Goal: Task Accomplishment & Management: Contribute content

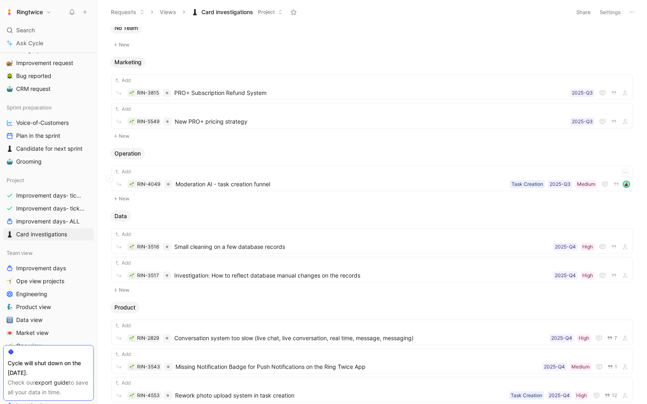
scroll to position [17, 0]
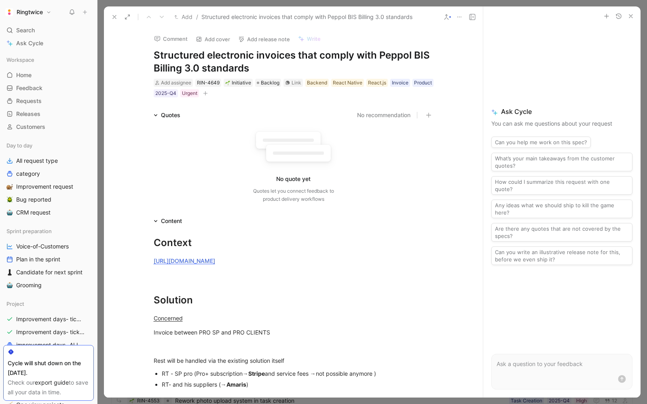
click at [111, 15] on icon at bounding box center [114, 17] width 6 height 6
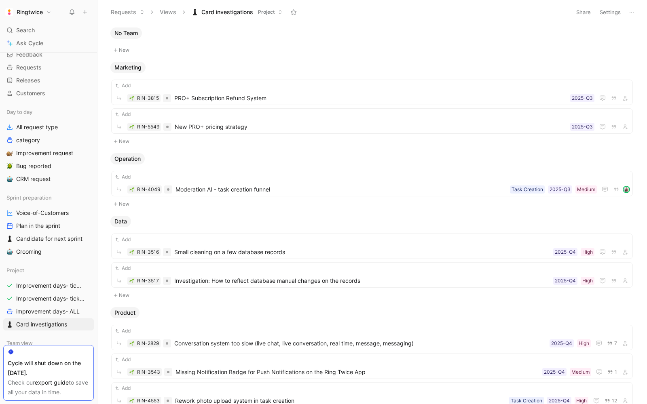
scroll to position [50, 0]
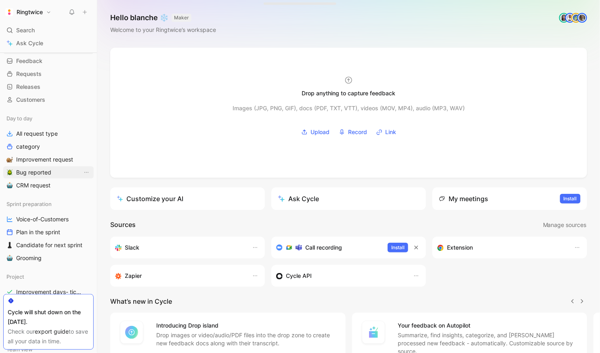
scroll to position [44, 0]
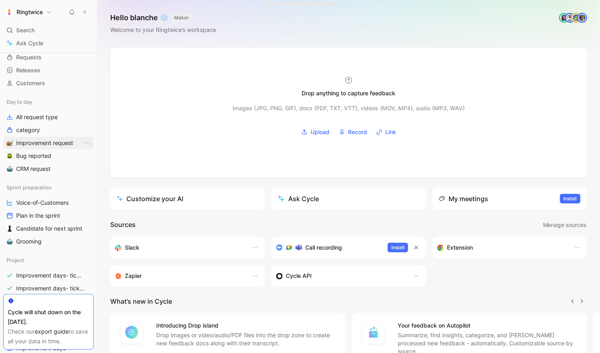
click at [42, 139] on span "Improvement request" at bounding box center [44, 143] width 57 height 8
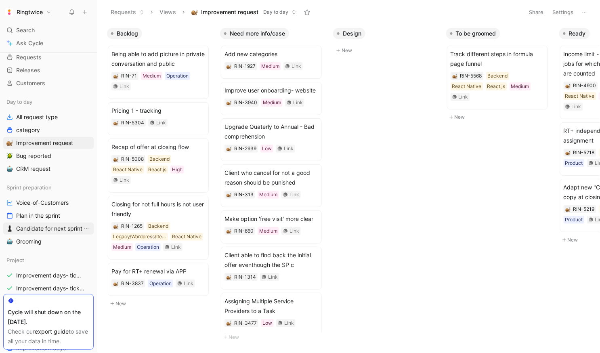
click at [42, 226] on span "Candidate for next sprint" at bounding box center [49, 229] width 66 height 8
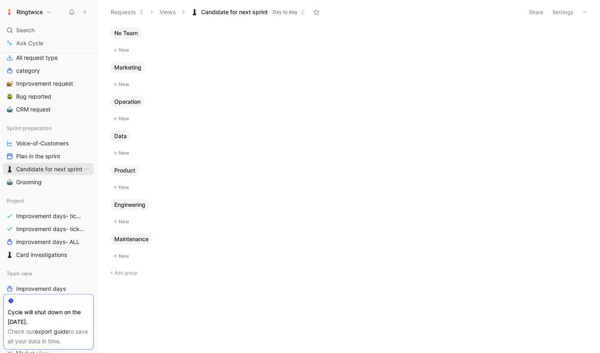
scroll to position [156, 0]
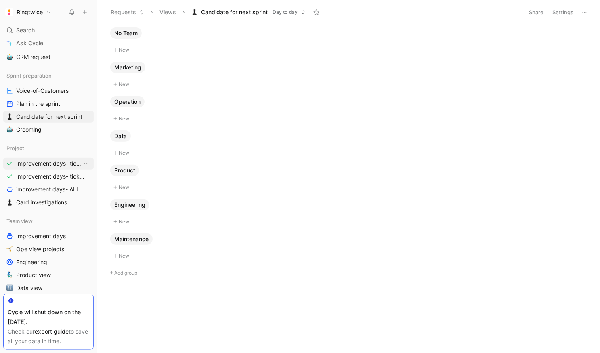
click at [42, 167] on span "Improvement days- tickets ready" at bounding box center [49, 164] width 66 height 8
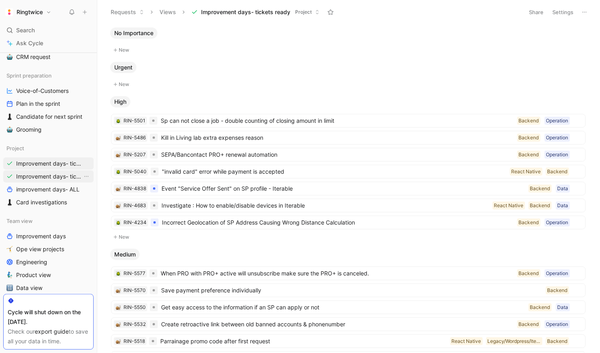
click at [35, 175] on span "Improvement days- tickets ready-legacy" at bounding box center [49, 177] width 66 height 8
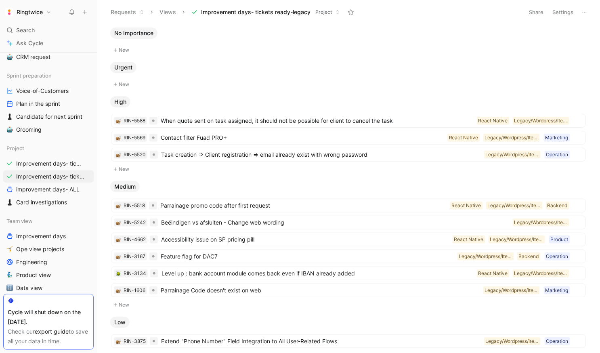
click at [124, 168] on button "New" at bounding box center [348, 169] width 477 height 10
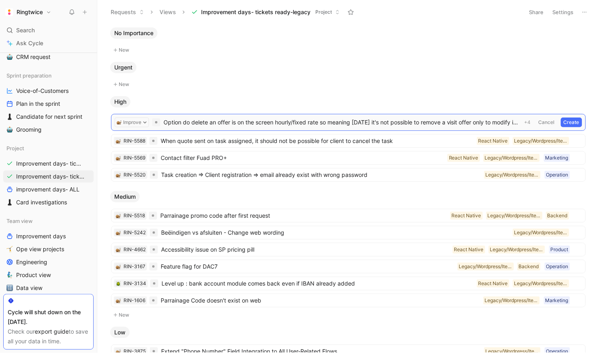
click at [236, 123] on span "Option do delete an offer is on the screen hourly/fixed rate so meaning today i…" at bounding box center [342, 123] width 356 height 10
click at [162, 122] on form "Improve Delete offer visit Untitled +4 Cancel Create" at bounding box center [349, 123] width 468 height 10
click at [199, 123] on span "addd option Delete offer visit" at bounding box center [342, 123] width 356 height 10
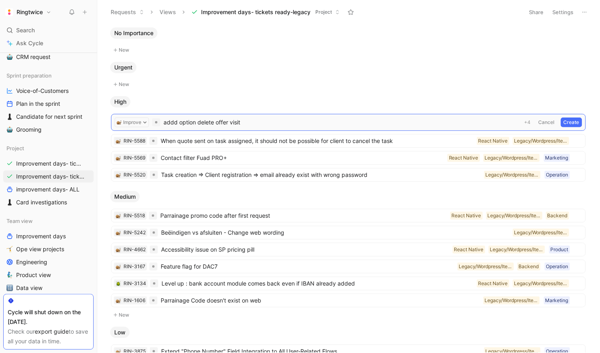
click at [575, 118] on button "Create" at bounding box center [571, 123] width 21 height 10
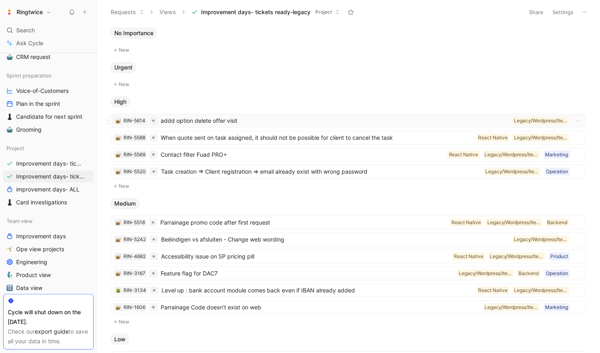
click at [192, 114] on div "RIN-5614 addd option delete offer visit Legacy/Wordpress/Iterable" at bounding box center [348, 121] width 475 height 14
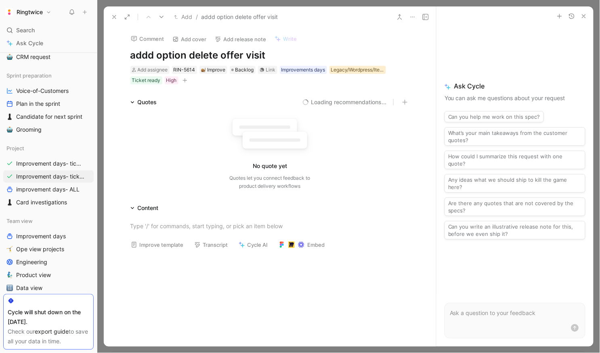
click at [363, 68] on div "Legacy/Wordpress/Iterable" at bounding box center [357, 70] width 53 height 8
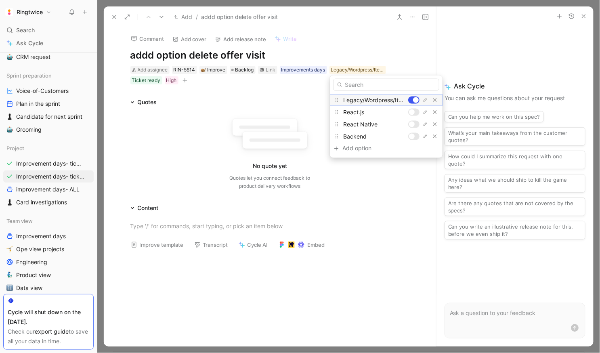
click at [417, 97] on div at bounding box center [414, 100] width 11 height 7
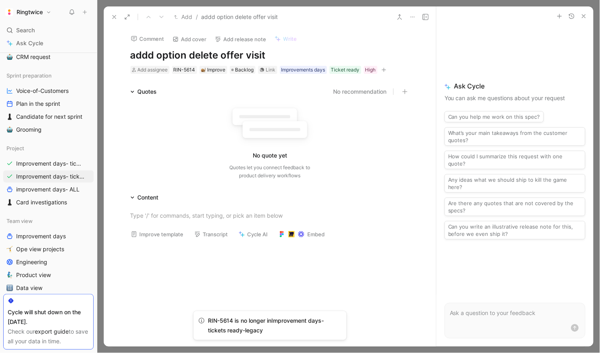
click at [388, 67] on div "Add assignee RIN-5614 Improve Backlog Link Improvements days Ticket ready High" at bounding box center [270, 70] width 281 height 10
click at [385, 69] on icon "button" at bounding box center [384, 69] width 5 height 5
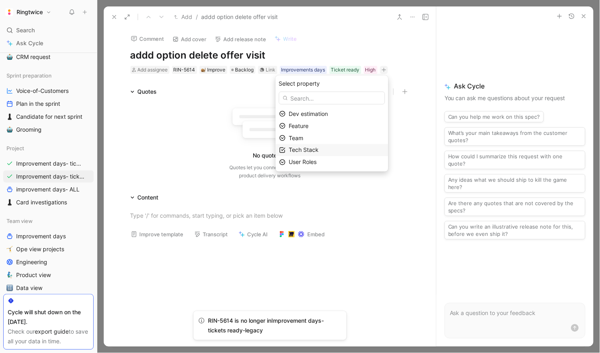
click at [313, 156] on div "Tech Stack" at bounding box center [332, 150] width 113 height 12
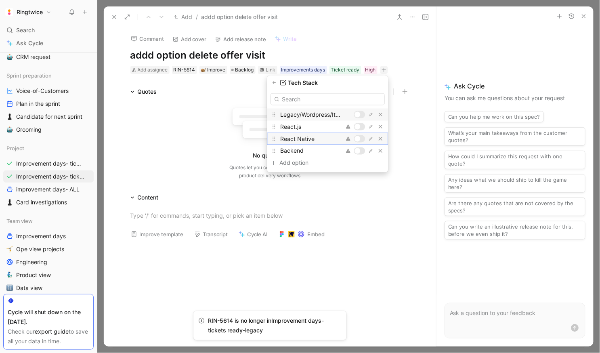
click at [361, 139] on div at bounding box center [358, 139] width 6 height 6
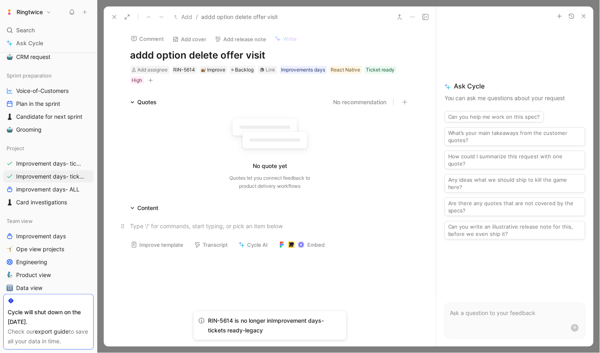
click at [173, 223] on div at bounding box center [271, 226] width 280 height 8
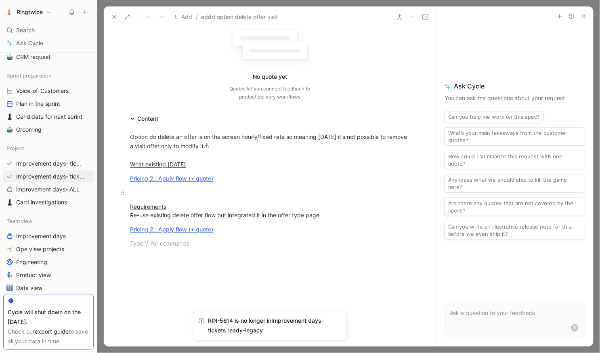
scroll to position [98, 0]
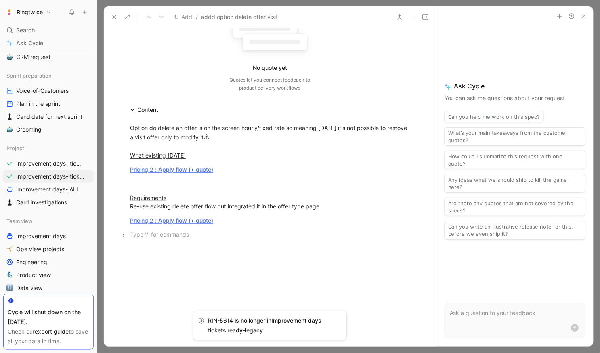
click at [303, 230] on div at bounding box center [271, 234] width 280 height 8
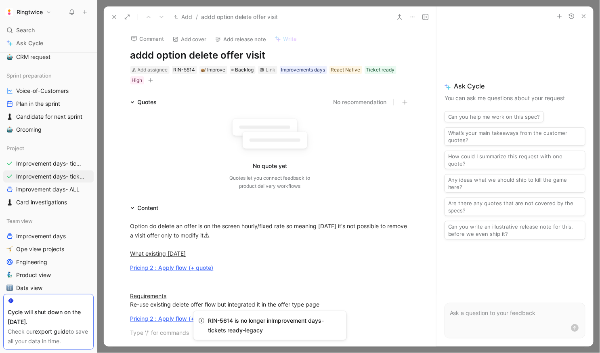
click at [114, 15] on icon at bounding box center [114, 17] width 6 height 6
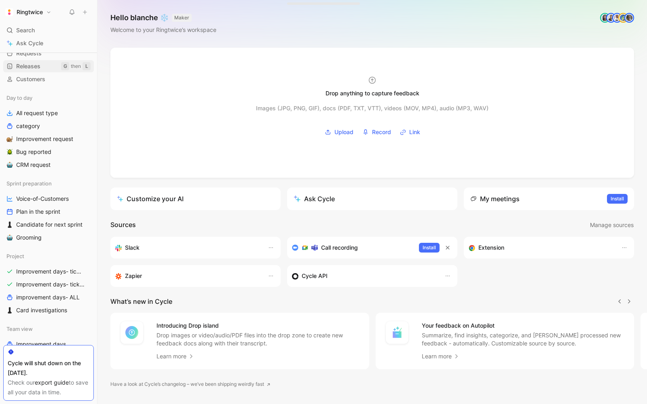
scroll to position [51, 0]
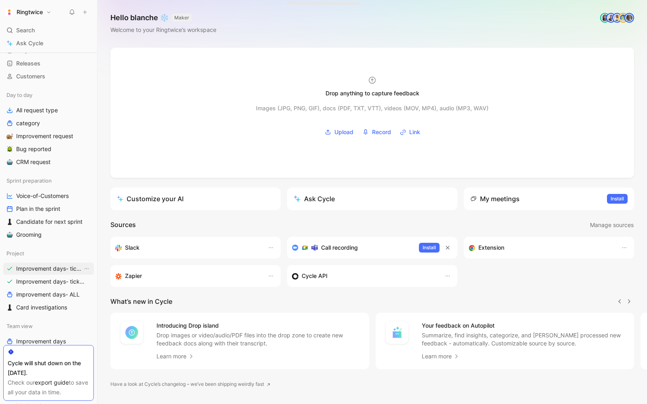
click at [58, 269] on span "Improvement days- tickets ready" at bounding box center [49, 269] width 66 height 8
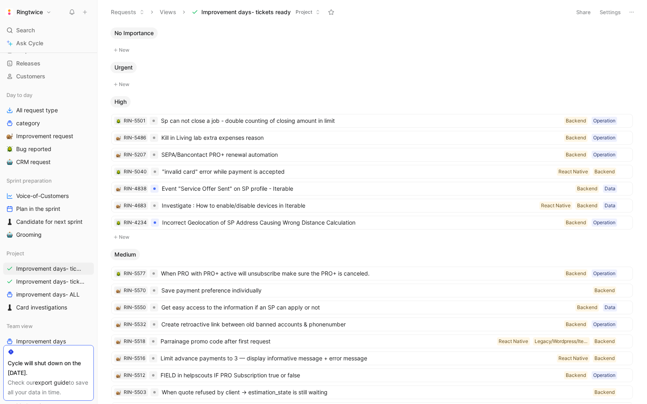
scroll to position [65, 0]
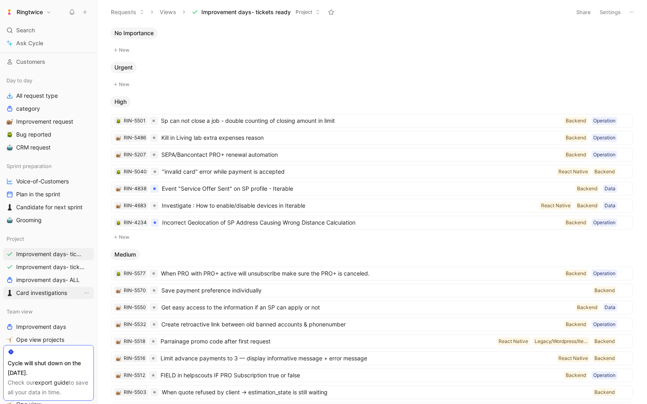
click at [35, 295] on span "Card investigations" at bounding box center [41, 293] width 51 height 8
